Goal: Book appointment/travel/reservation

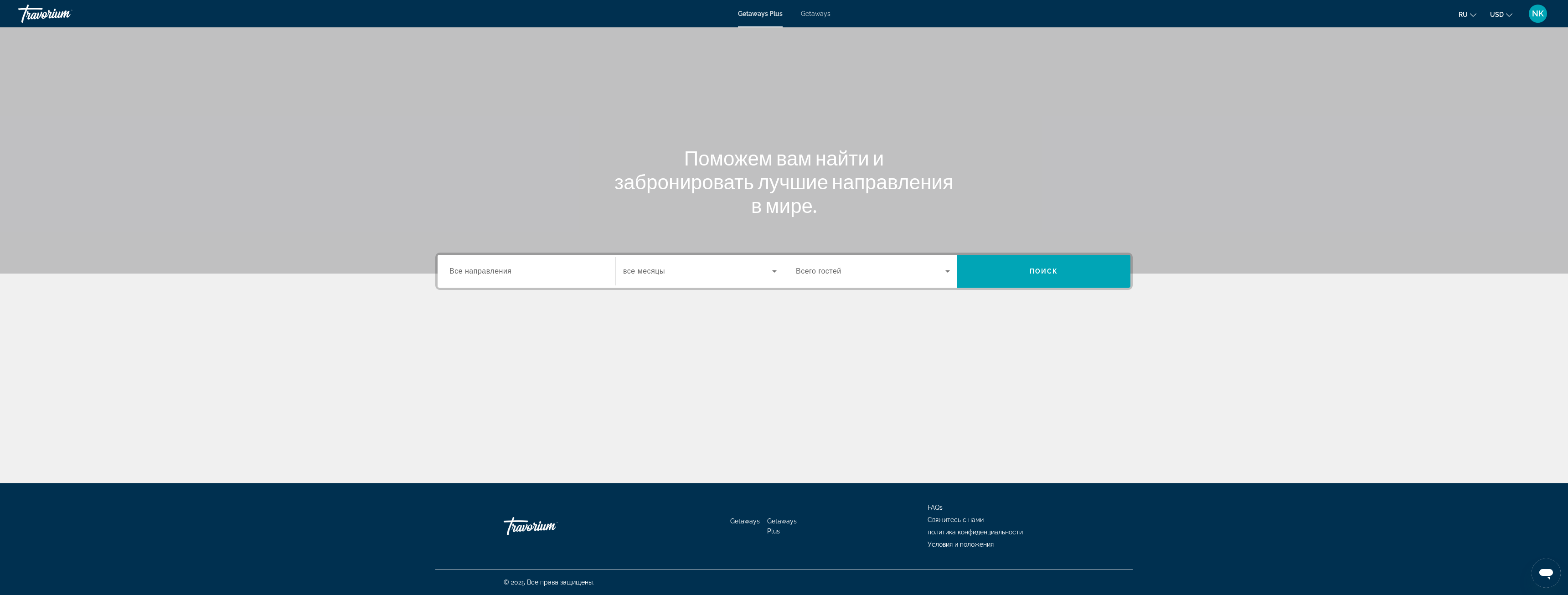
click at [520, 272] on input "Destination Все направления" at bounding box center [527, 272] width 154 height 11
click at [517, 271] on input "Destination Все направления" at bounding box center [527, 272] width 154 height 11
click at [453, 395] on icon "Toggle Asia (2,549 units available) submenu" at bounding box center [450, 395] width 9 height 9
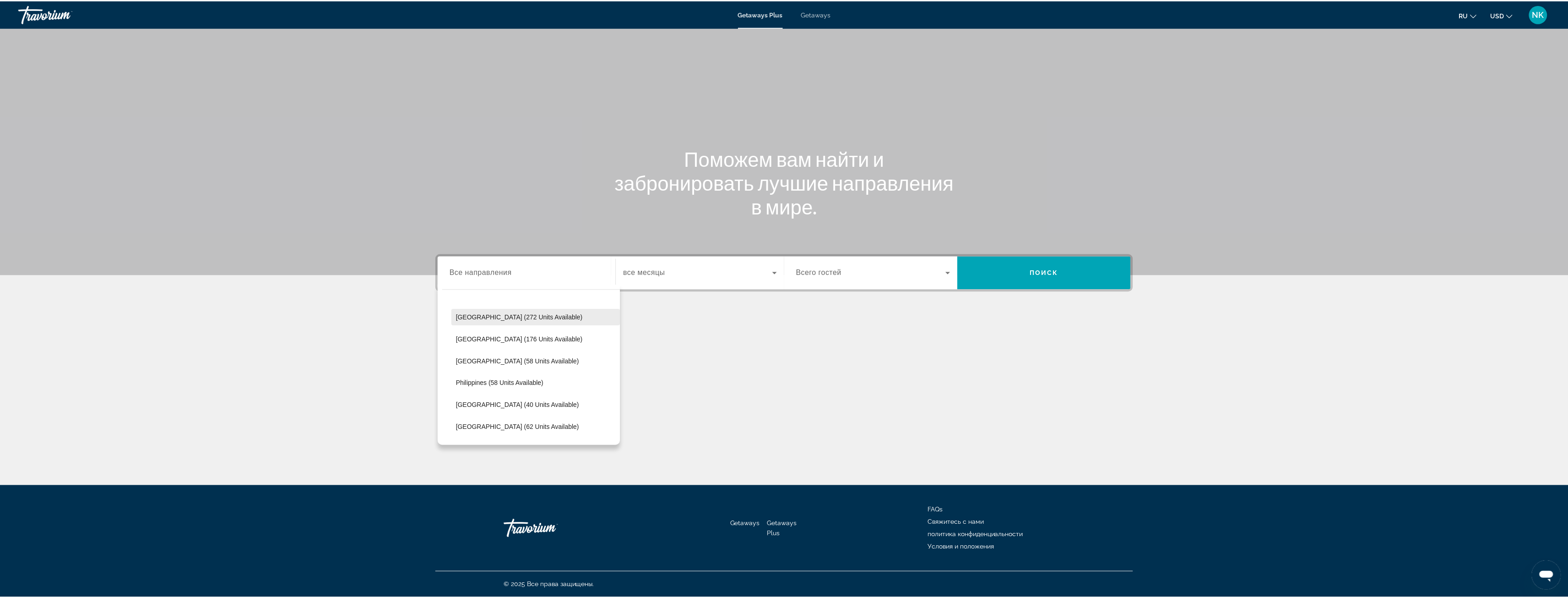
scroll to position [316, 0]
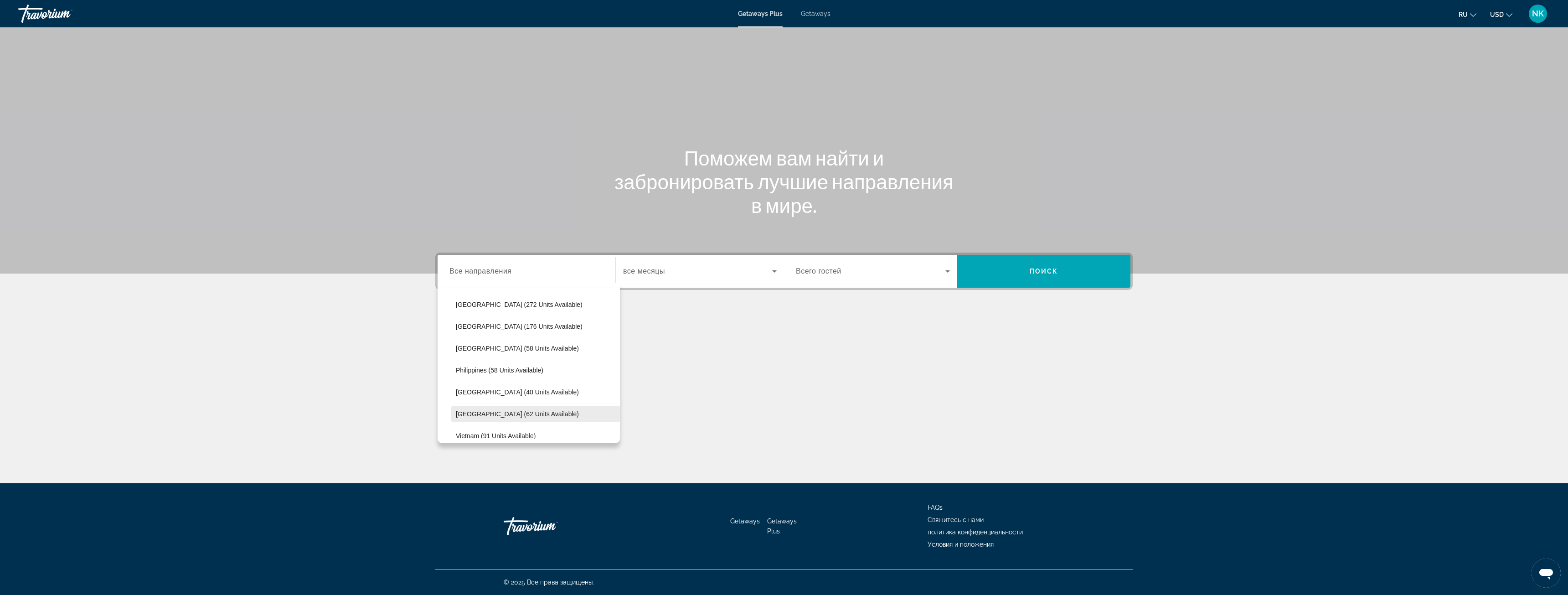
click at [534, 410] on span "Select destination: Thailand (62 units available)" at bounding box center [535, 413] width 168 height 22
type input "**********"
click at [719, 272] on span "Search widget" at bounding box center [698, 271] width 149 height 11
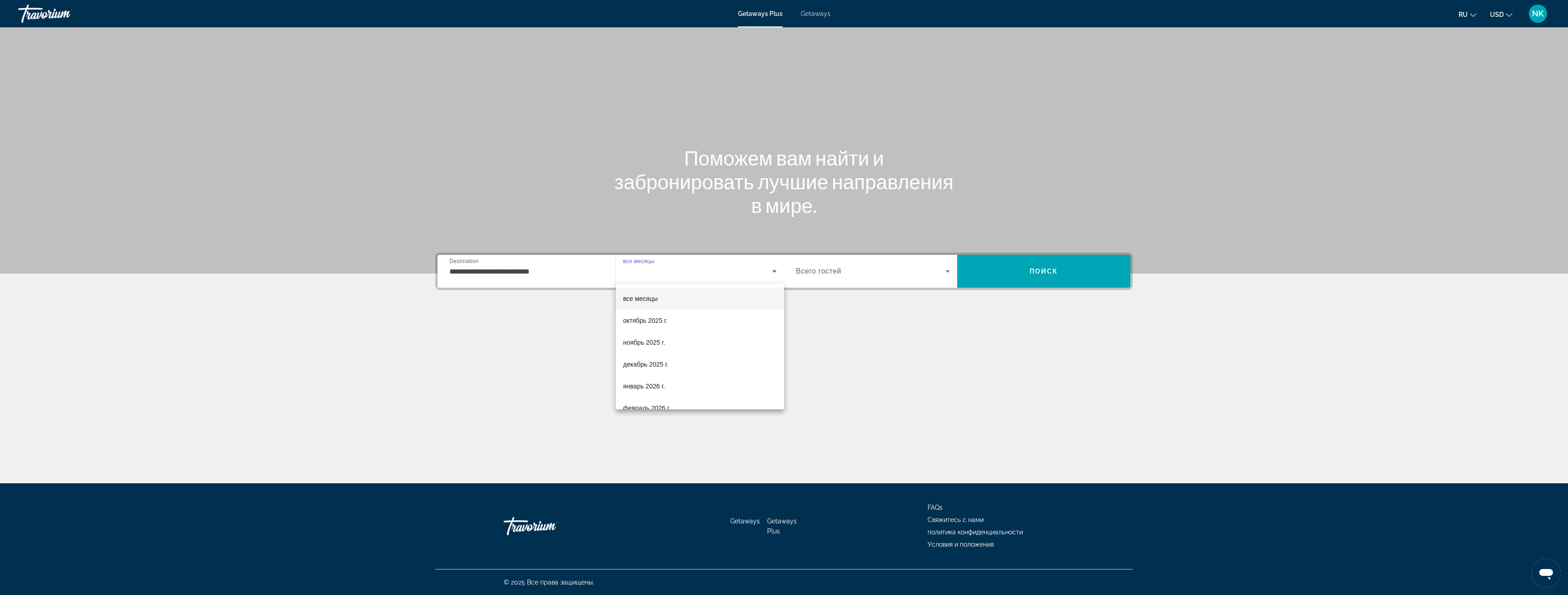
click at [724, 274] on div at bounding box center [784, 298] width 1568 height 595
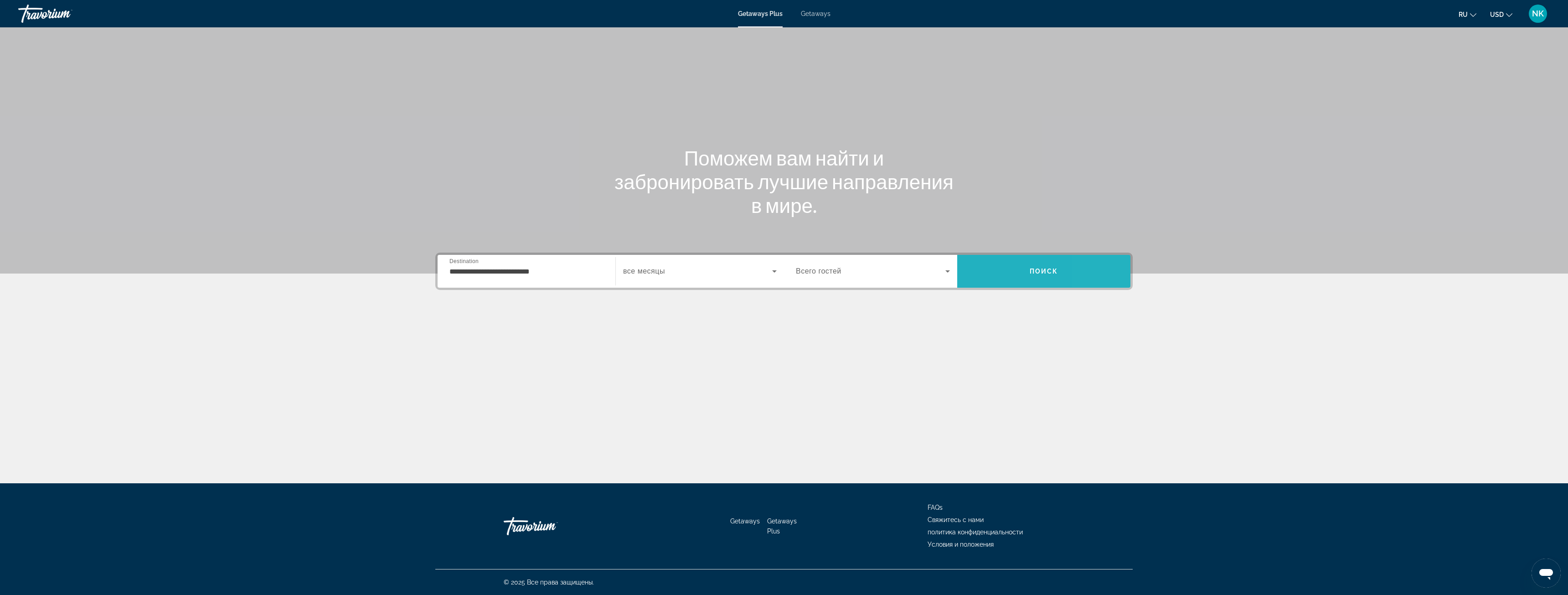
click at [1111, 267] on span "Search" at bounding box center [1043, 271] width 173 height 22
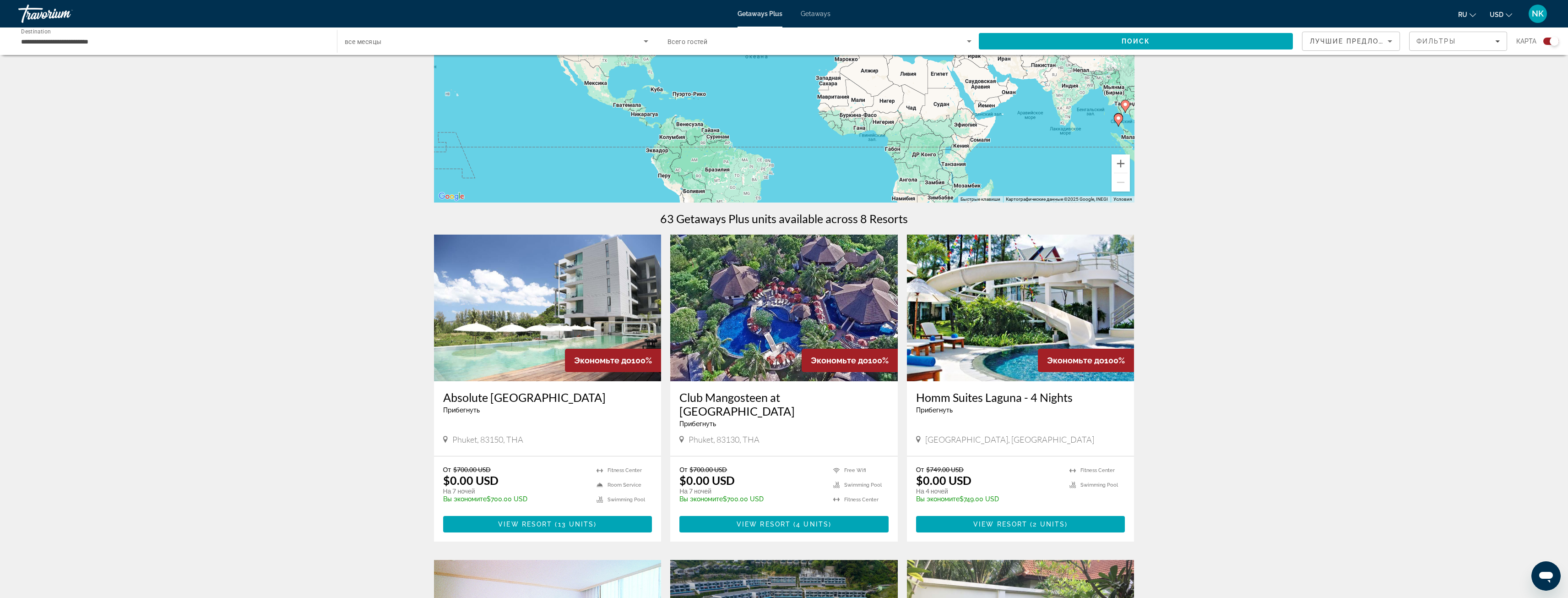
scroll to position [137, 0]
click at [566, 522] on span "13 units" at bounding box center [576, 523] width 37 height 7
